Goal: Task Accomplishment & Management: Manage account settings

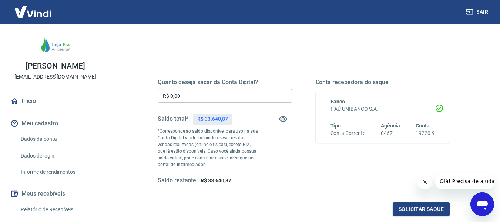
scroll to position [71, 0]
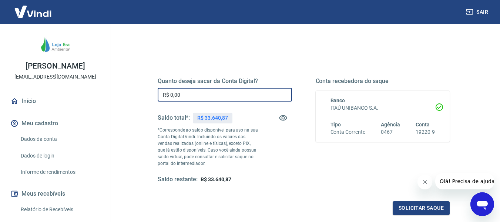
drag, startPoint x: 192, startPoint y: 94, endPoint x: 154, endPoint y: 96, distance: 38.5
click at [154, 96] on div "Quanto deseja sacar da Conta Digital? R$ 0,00 ​ Saldo total*: R$ 33.640,87 *Cor…" at bounding box center [304, 134] width 310 height 179
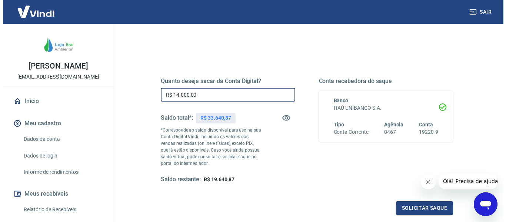
scroll to position [100, 0]
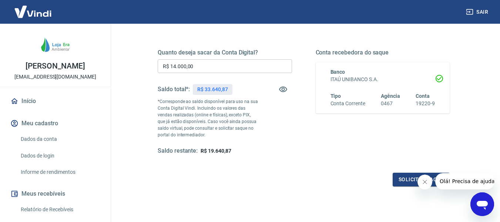
click at [422, 182] on icon "Fechar mensagem da empresa" at bounding box center [425, 182] width 6 height 6
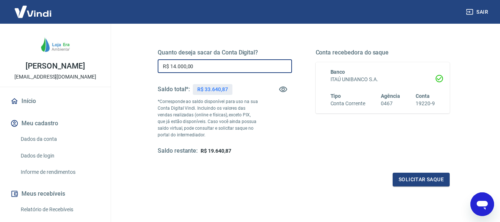
drag, startPoint x: 198, startPoint y: 67, endPoint x: 157, endPoint y: 71, distance: 42.1
click at [157, 71] on div "Quanto deseja sacar da Conta Digital? R$ 14.000,00 ​ Saldo total*: R$ 33.640,87…" at bounding box center [304, 105] width 310 height 179
type input "R$ 15.000,00"
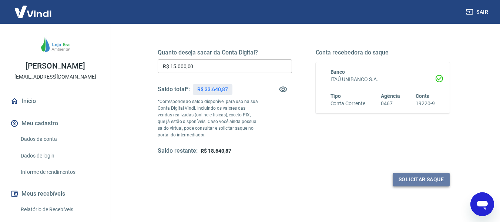
click at [407, 179] on button "Solicitar saque" at bounding box center [421, 179] width 57 height 14
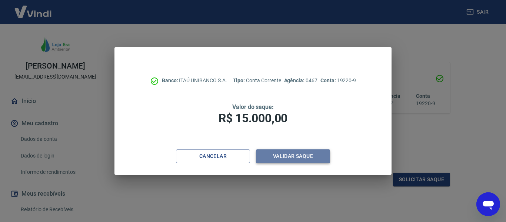
click at [304, 157] on button "Validar saque" at bounding box center [293, 156] width 74 height 14
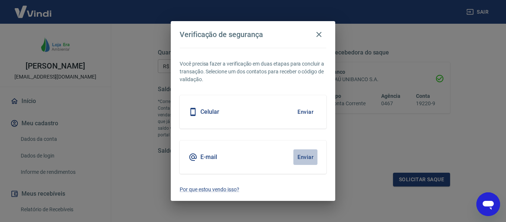
drag, startPoint x: 304, startPoint y: 157, endPoint x: 294, endPoint y: 160, distance: 10.9
click at [294, 160] on button "Enviar" at bounding box center [305, 157] width 24 height 16
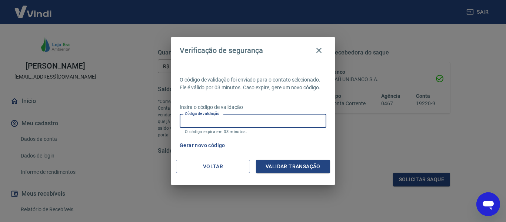
click at [204, 119] on input "Código de validação" at bounding box center [252, 121] width 147 height 14
type input "514386"
click at [295, 162] on button "Validar transação" at bounding box center [293, 167] width 74 height 14
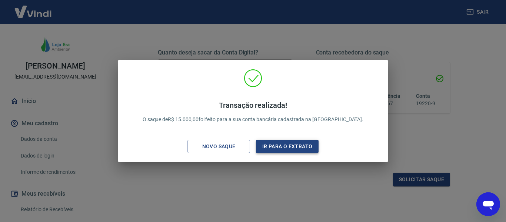
click at [288, 145] on button "Ir para o extrato" at bounding box center [287, 147] width 63 height 14
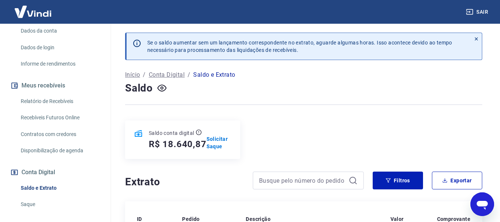
scroll to position [124, 0]
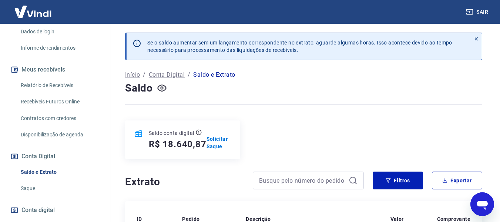
click at [43, 171] on link "Saldo e Extrato" at bounding box center [60, 171] width 84 height 15
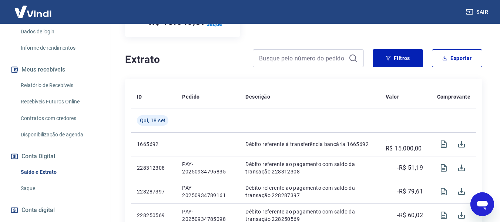
scroll to position [125, 0]
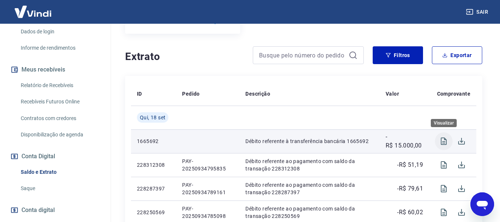
click at [443, 142] on icon "Visualizar" at bounding box center [444, 140] width 6 height 7
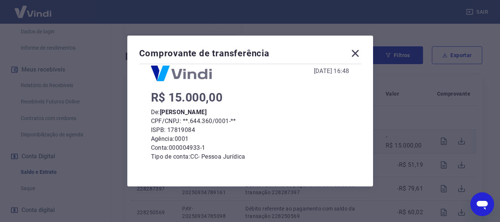
scroll to position [20, 0]
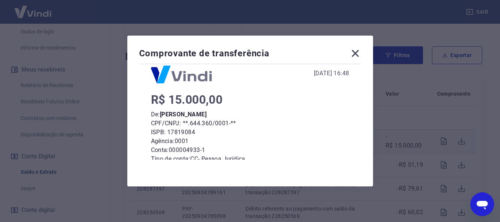
click at [359, 51] on icon at bounding box center [355, 53] width 7 height 7
